Goal: Information Seeking & Learning: Learn about a topic

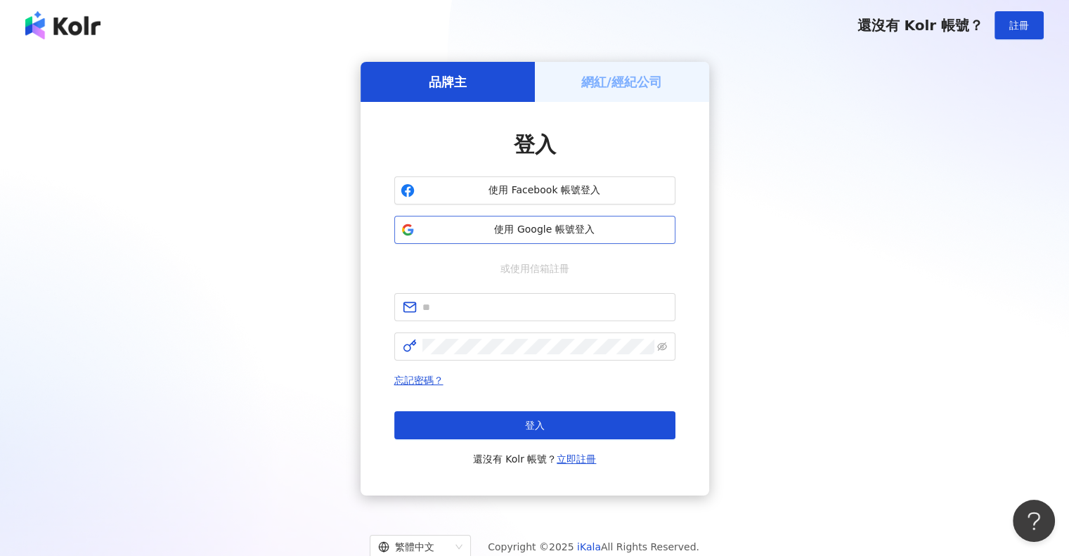
click at [543, 229] on span "使用 Google 帳號登入" at bounding box center [544, 230] width 249 height 14
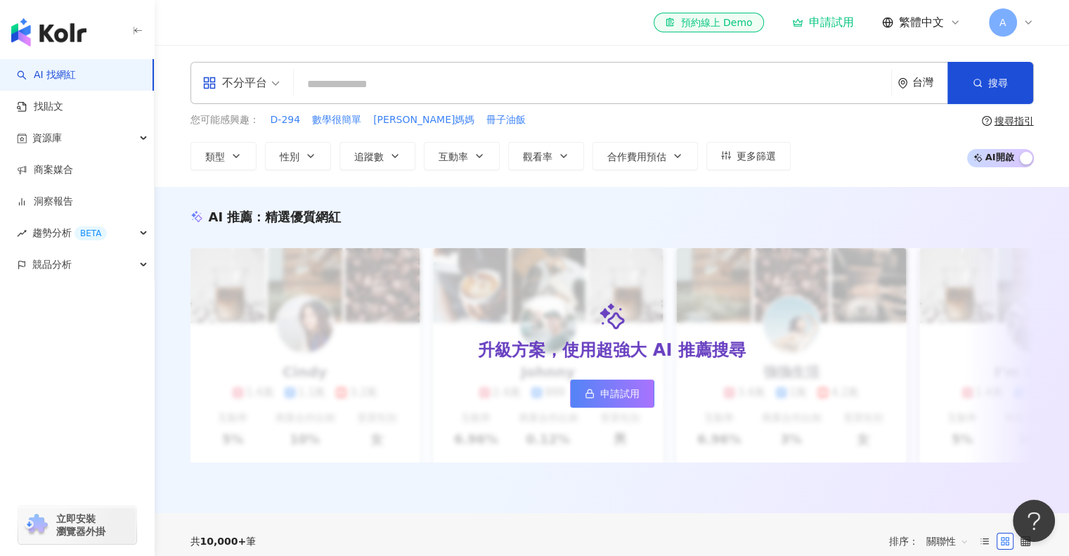
click at [212, 37] on div "el-icon-cs 預約線上 Demo 申請試用 繁體中文 A" at bounding box center [611, 22] width 843 height 45
click at [325, 77] on input "search" at bounding box center [592, 84] width 586 height 27
type input "*"
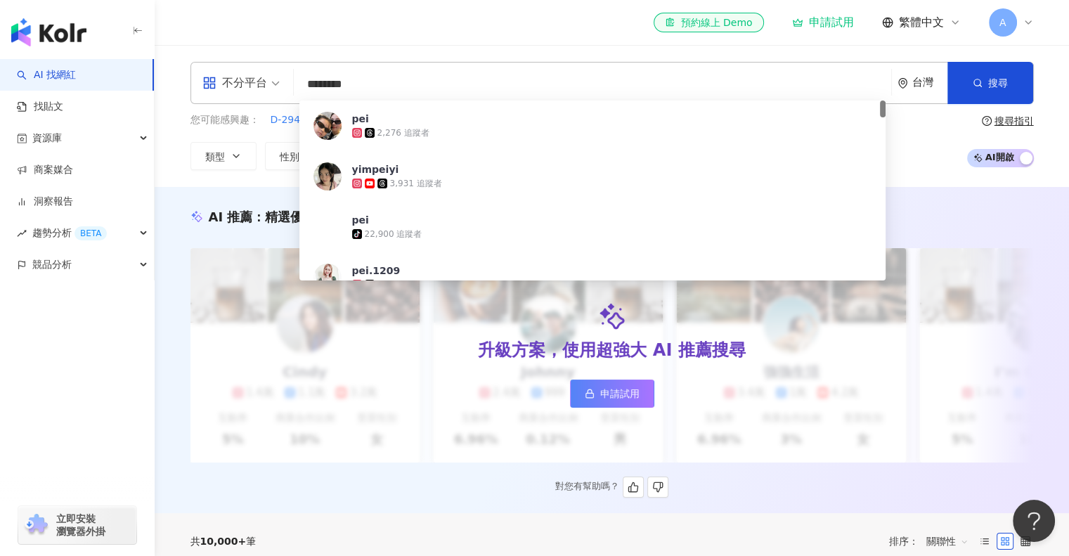
type input "*********"
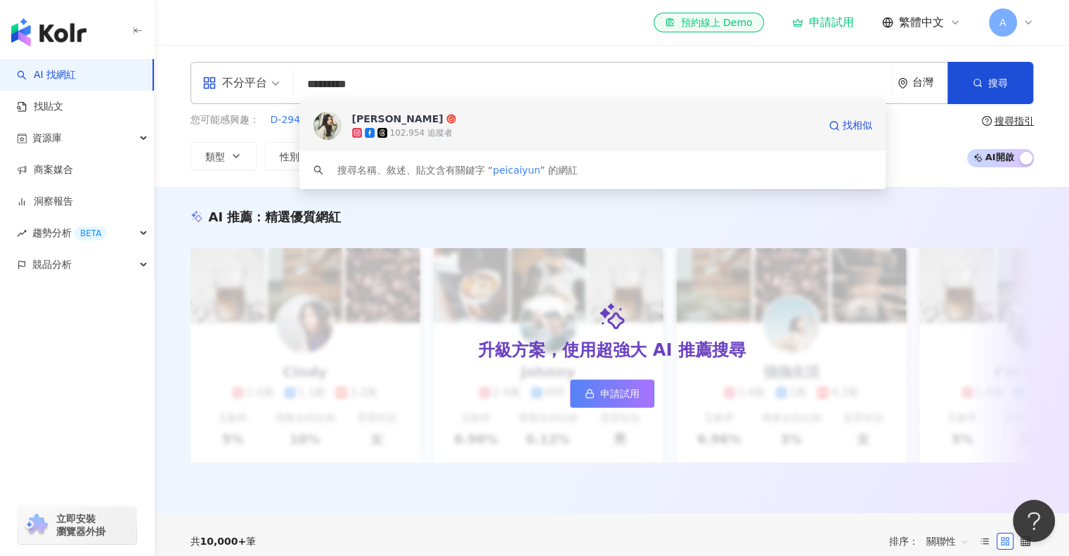
click at [400, 141] on div "Yun Pei Cai 102,954 追蹤者 找相似" at bounding box center [592, 126] width 587 height 51
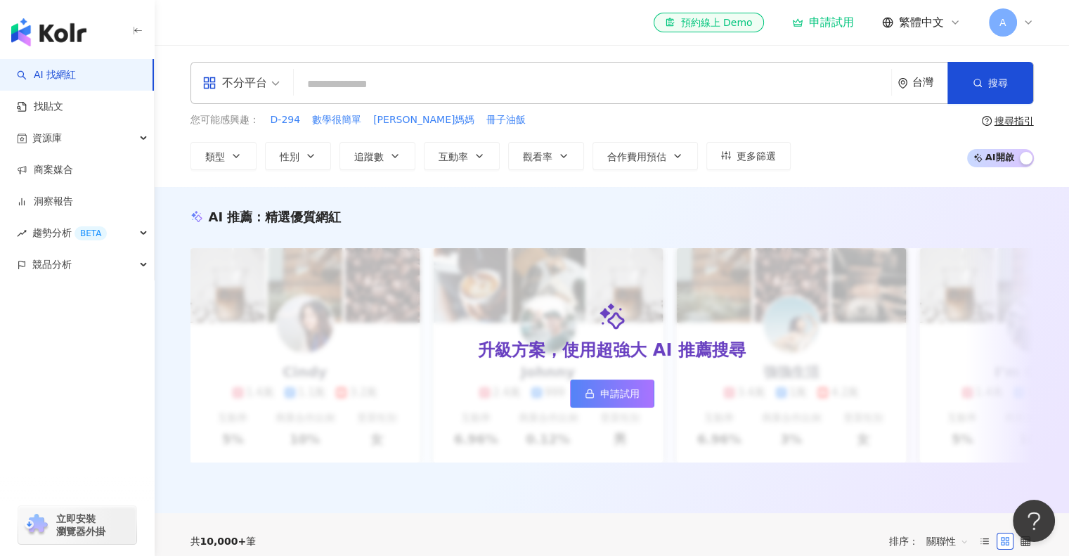
click at [443, 89] on input "search" at bounding box center [592, 84] width 586 height 27
